Goal: Task Accomplishment & Management: Use online tool/utility

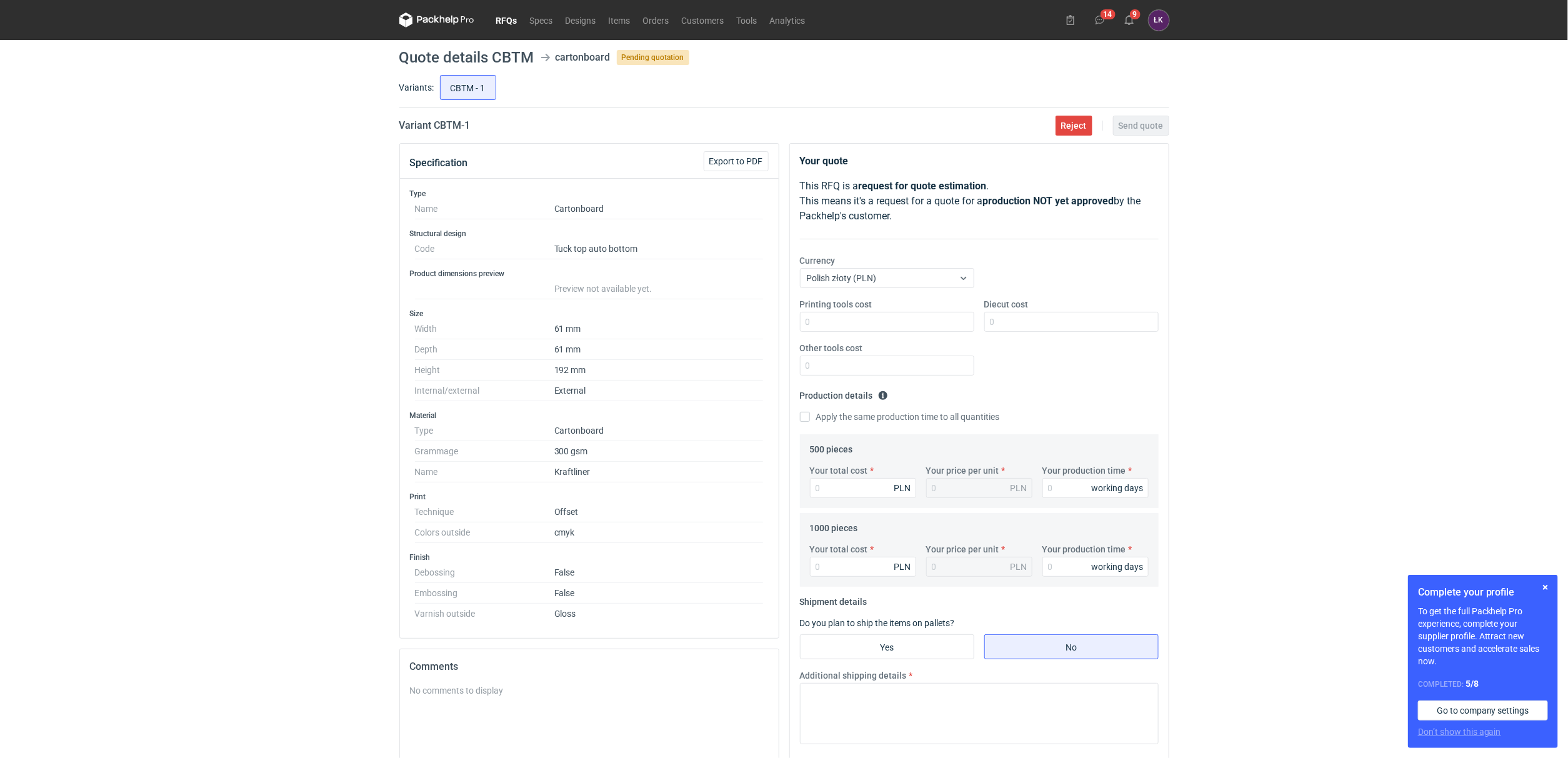
click at [314, 265] on div "RFQs Specs Designs Items Orders Customers Tools Analytics 14 9 [PERSON_NAME] Ko…" at bounding box center [784, 379] width 1568 height 758
click at [835, 493] on input "Your total cost" at bounding box center [863, 488] width 106 height 20
type input "0"
click at [843, 564] on input "Your total cost" at bounding box center [863, 567] width 106 height 20
click at [1056, 494] on input "Your production time" at bounding box center [1095, 488] width 106 height 20
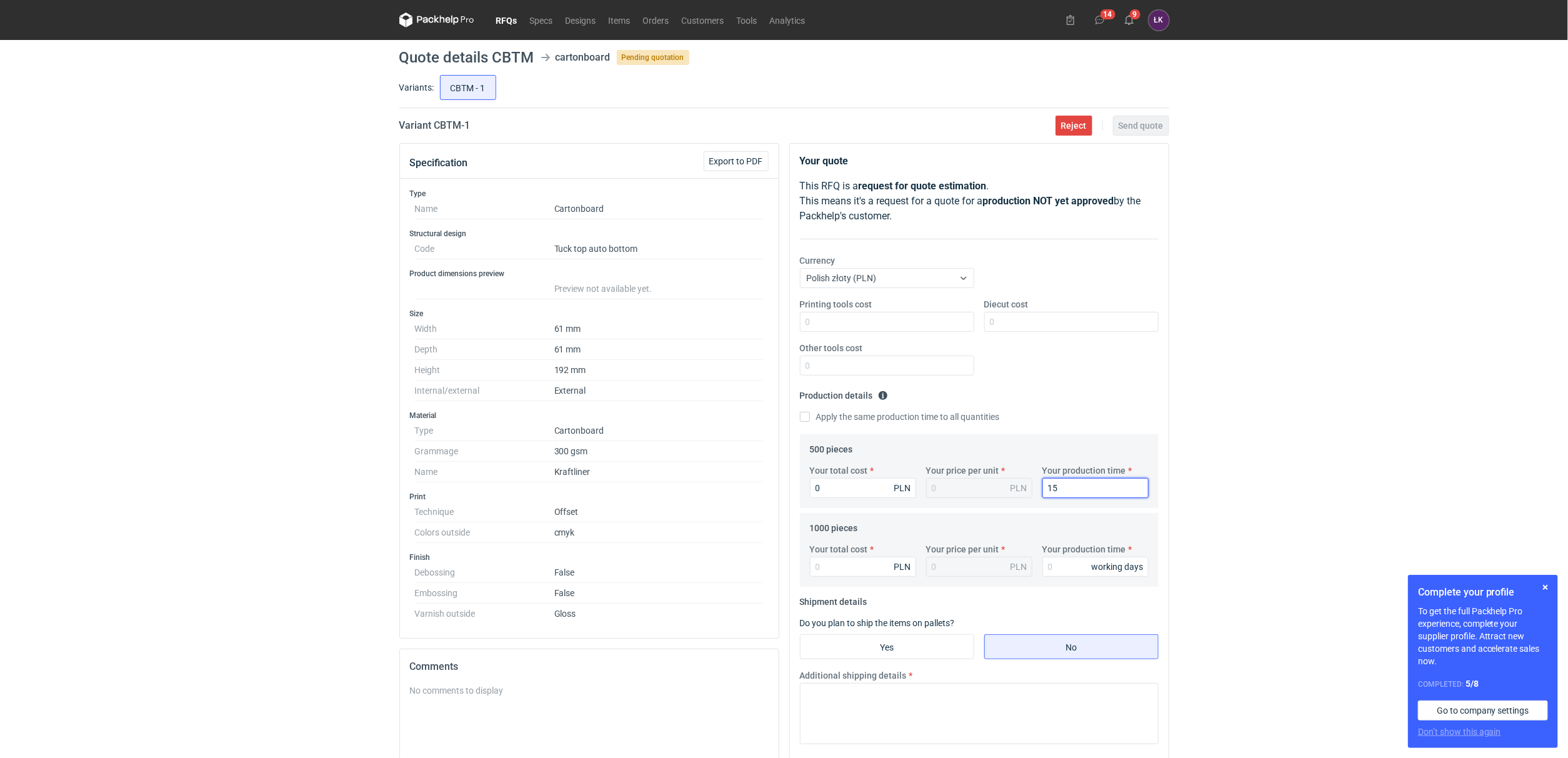
type input "15"
click at [827, 430] on fieldset "Production details Please provide the expected time of production in working da…" at bounding box center [979, 409] width 359 height 48
click at [845, 412] on label "Apply the same production time to all quantities" at bounding box center [900, 417] width 200 height 12
click at [810, 412] on input "Apply the same production time to all quantities" at bounding box center [805, 417] width 10 height 10
checkbox input "true"
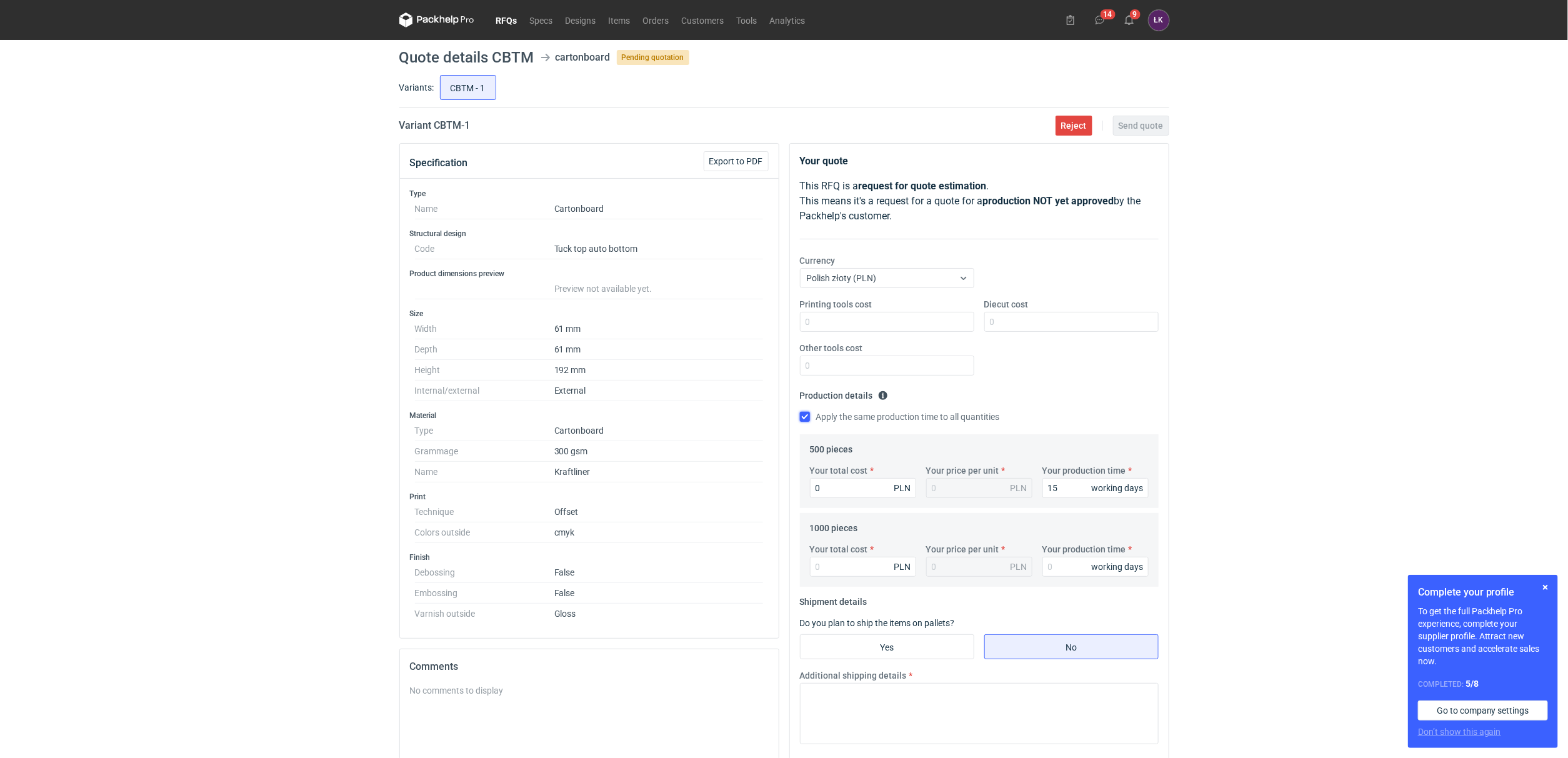
type input "15"
